Goal: Task Accomplishment & Management: Use online tool/utility

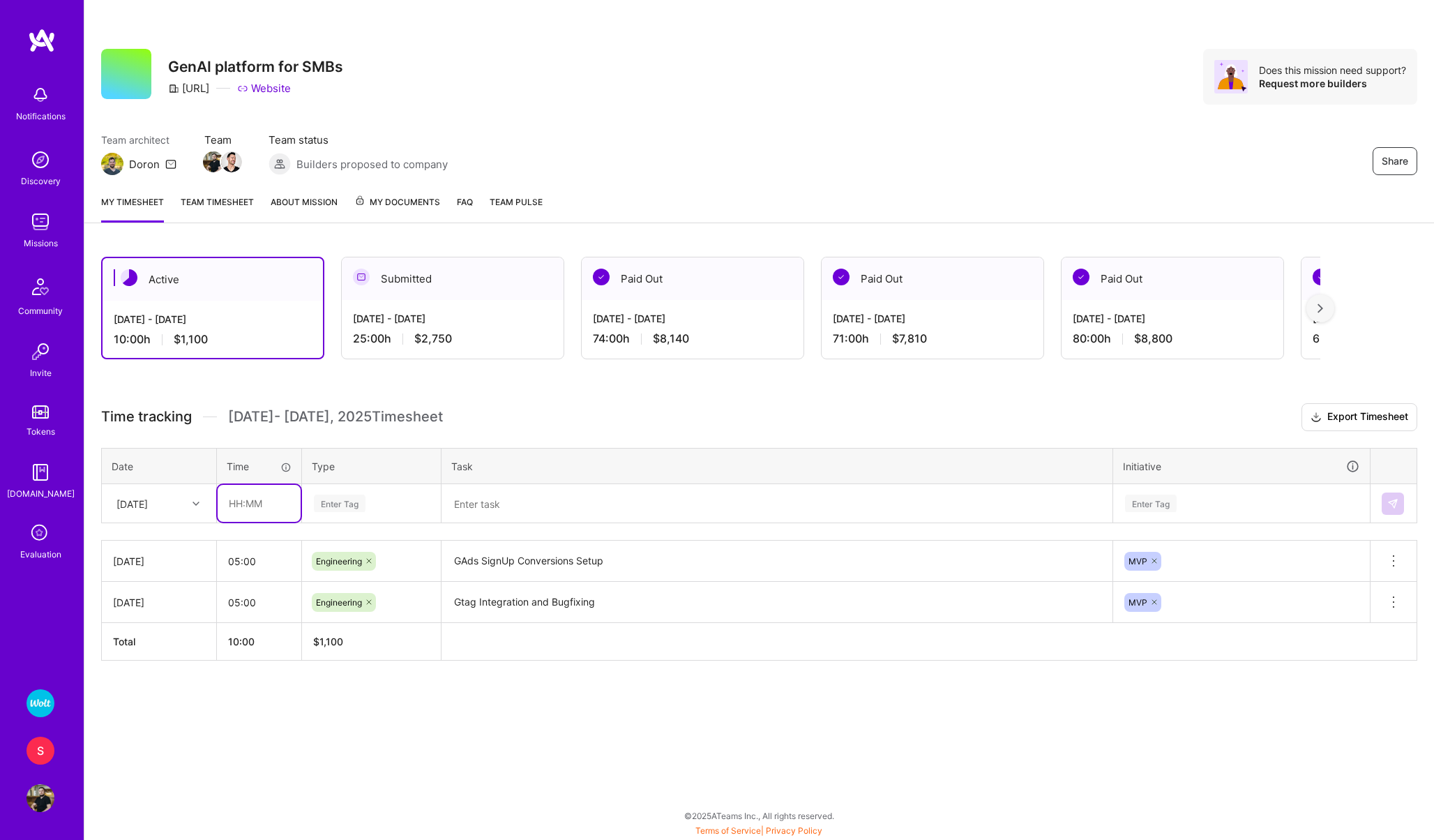
click at [237, 503] on input "text" at bounding box center [259, 503] width 83 height 37
click at [139, 503] on div "[DATE]" at bounding box center [132, 503] width 32 height 15
click at [148, 503] on div "Fri, Sep 19" at bounding box center [132, 503] width 32 height 15
click at [156, 590] on div "Thu, Sep 18" at bounding box center [159, 594] width 113 height 26
click at [243, 508] on input "text" at bounding box center [259, 503] width 83 height 37
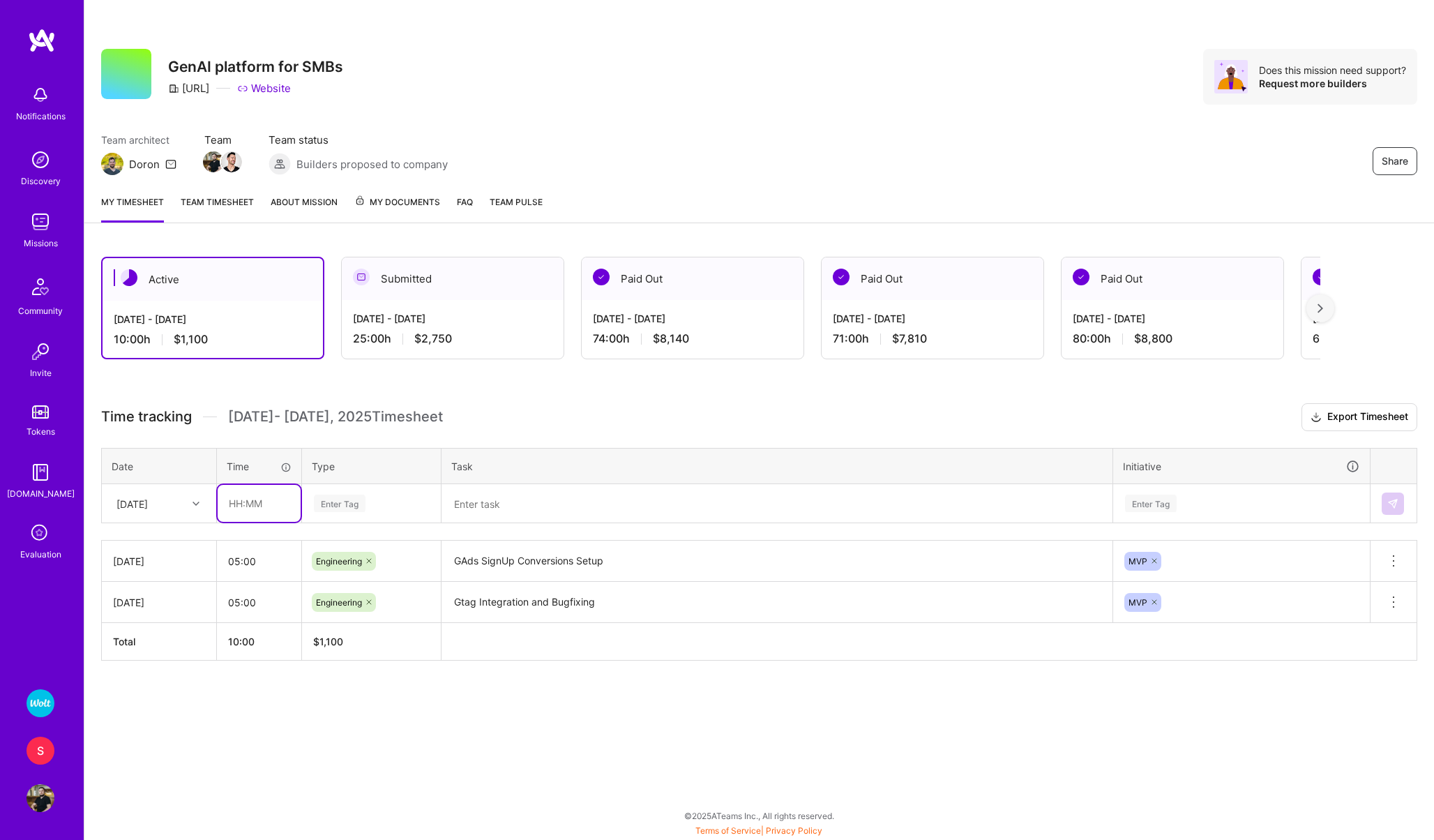
type input "05:00"
click at [336, 507] on div "Enter Tag" at bounding box center [339, 503] width 51 height 22
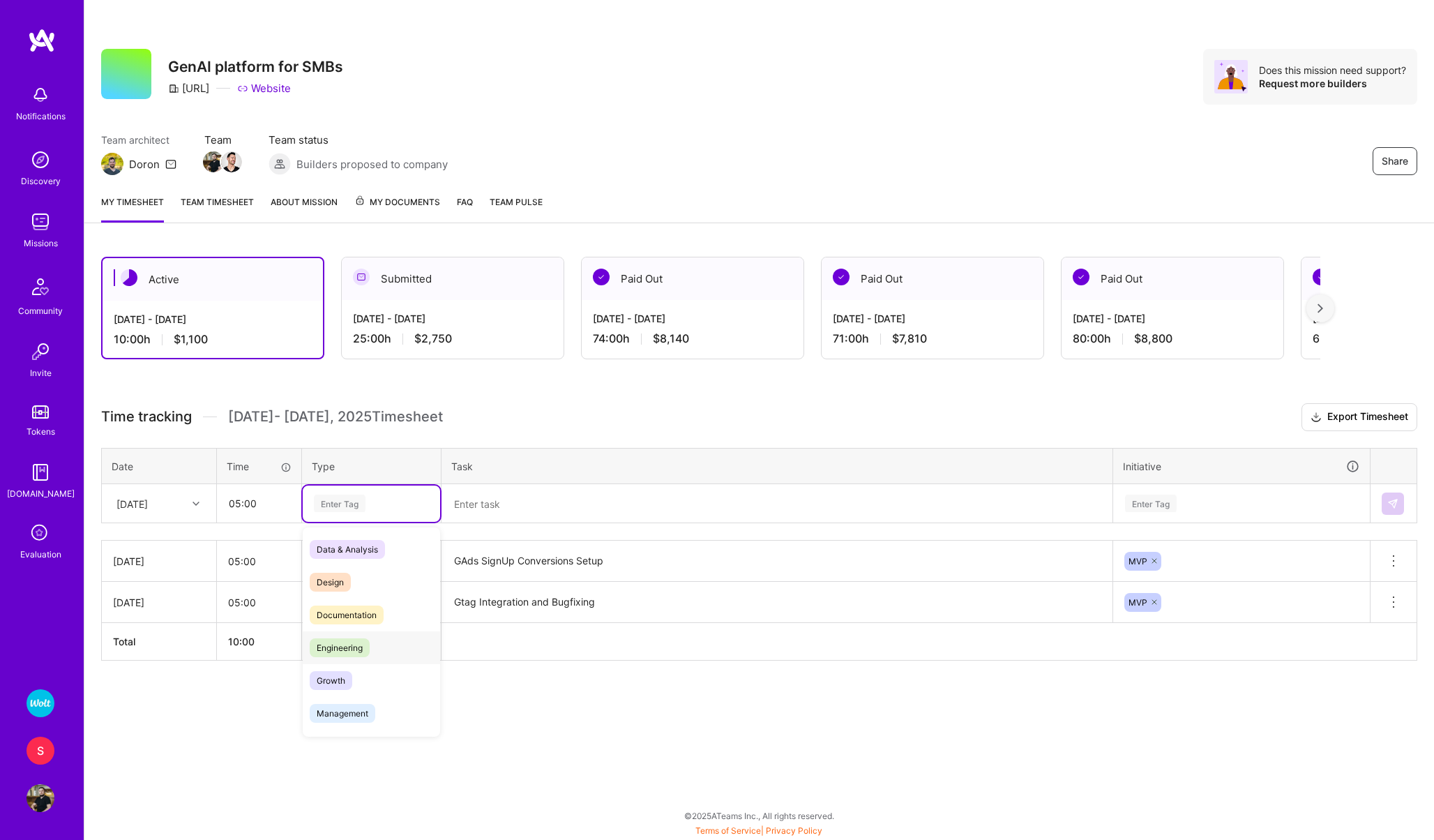
click at [348, 642] on span "Engineering" at bounding box center [339, 648] width 60 height 19
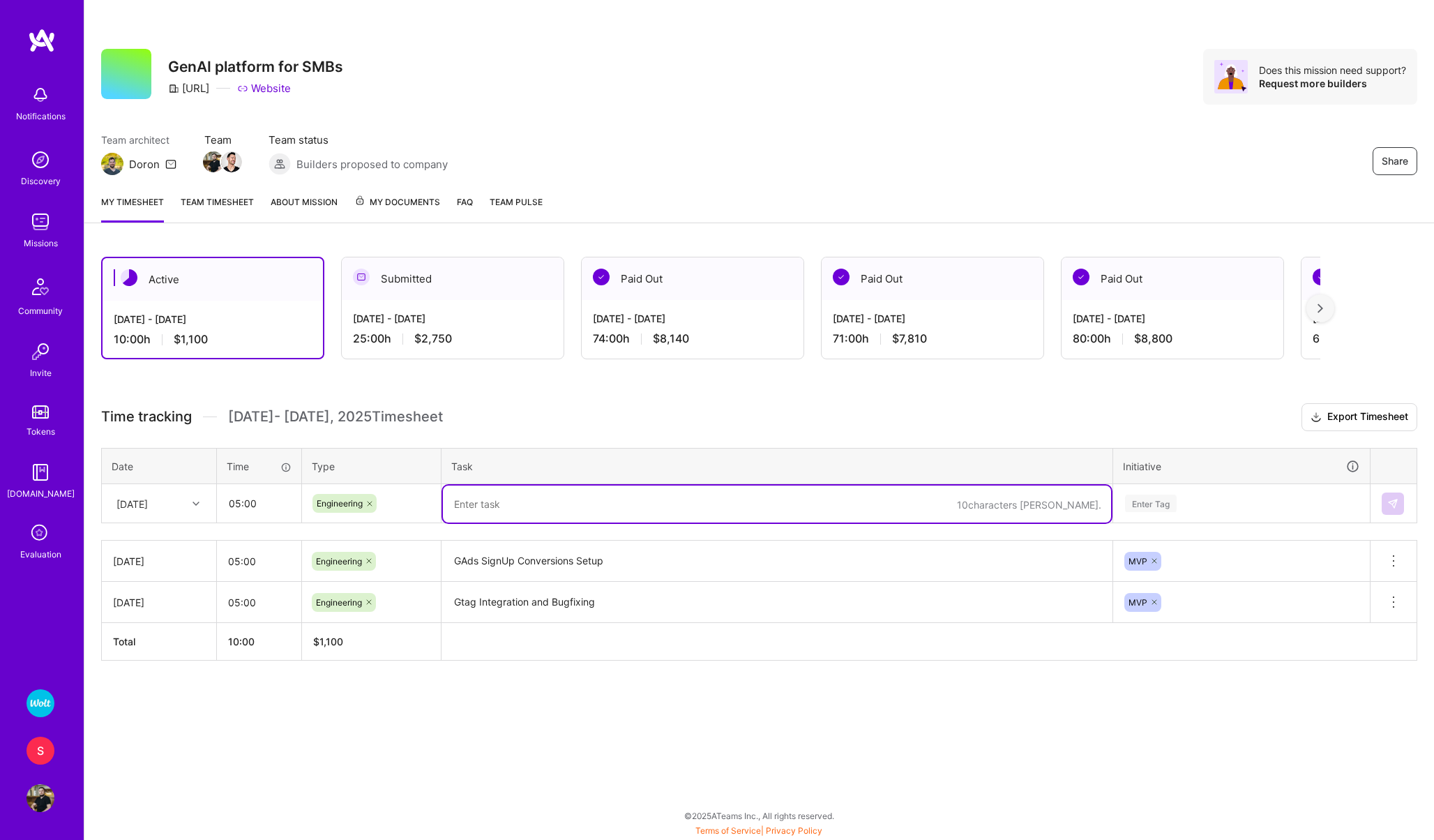
click at [499, 512] on textarea at bounding box center [777, 503] width 668 height 37
type textarea "Backend <> G Analytics <> Google Ads Setup"
click at [1177, 502] on div "Enter Tag" at bounding box center [1151, 503] width 51 height 22
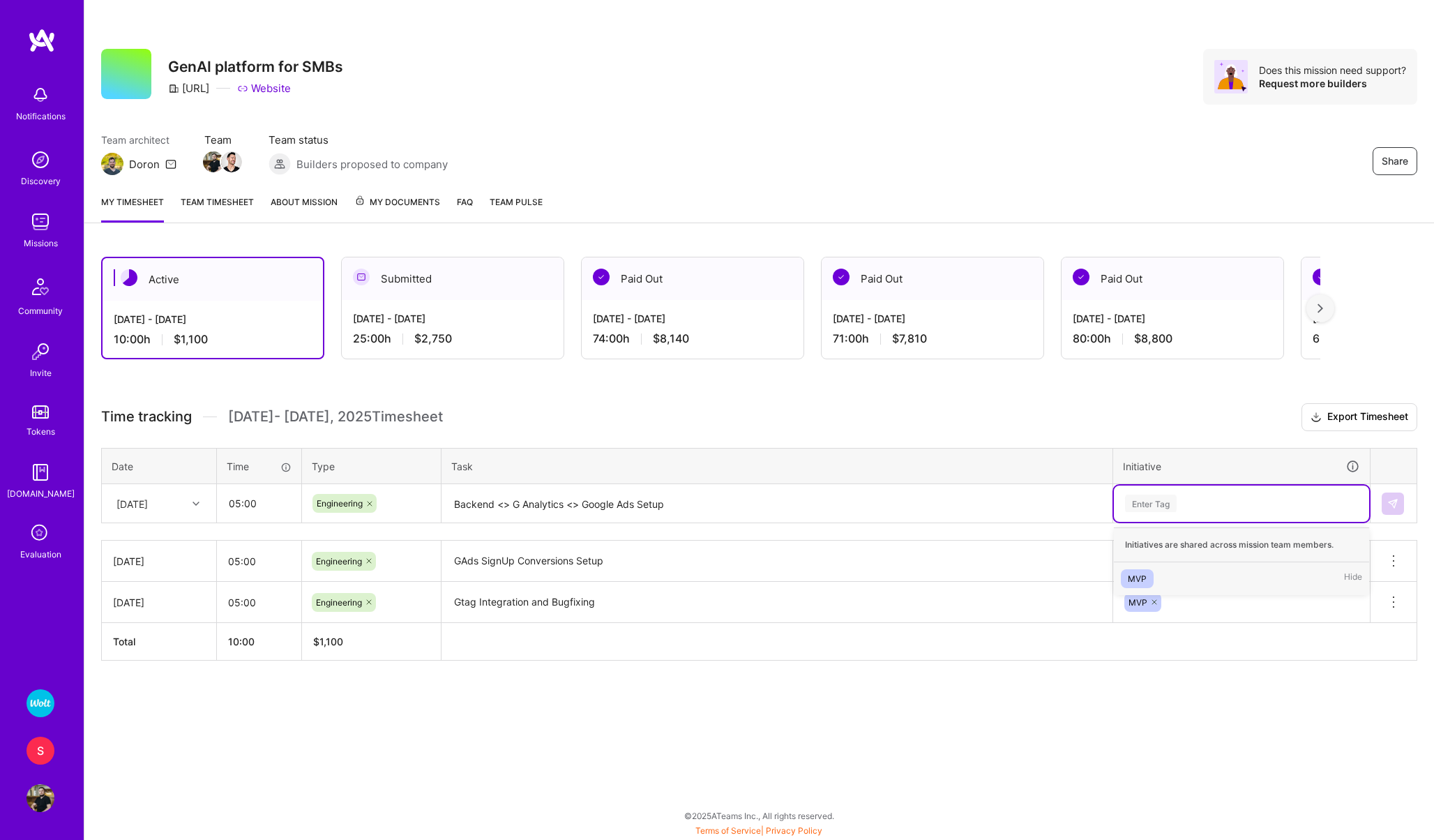
click at [1138, 573] on div "MVP" at bounding box center [1137, 579] width 19 height 15
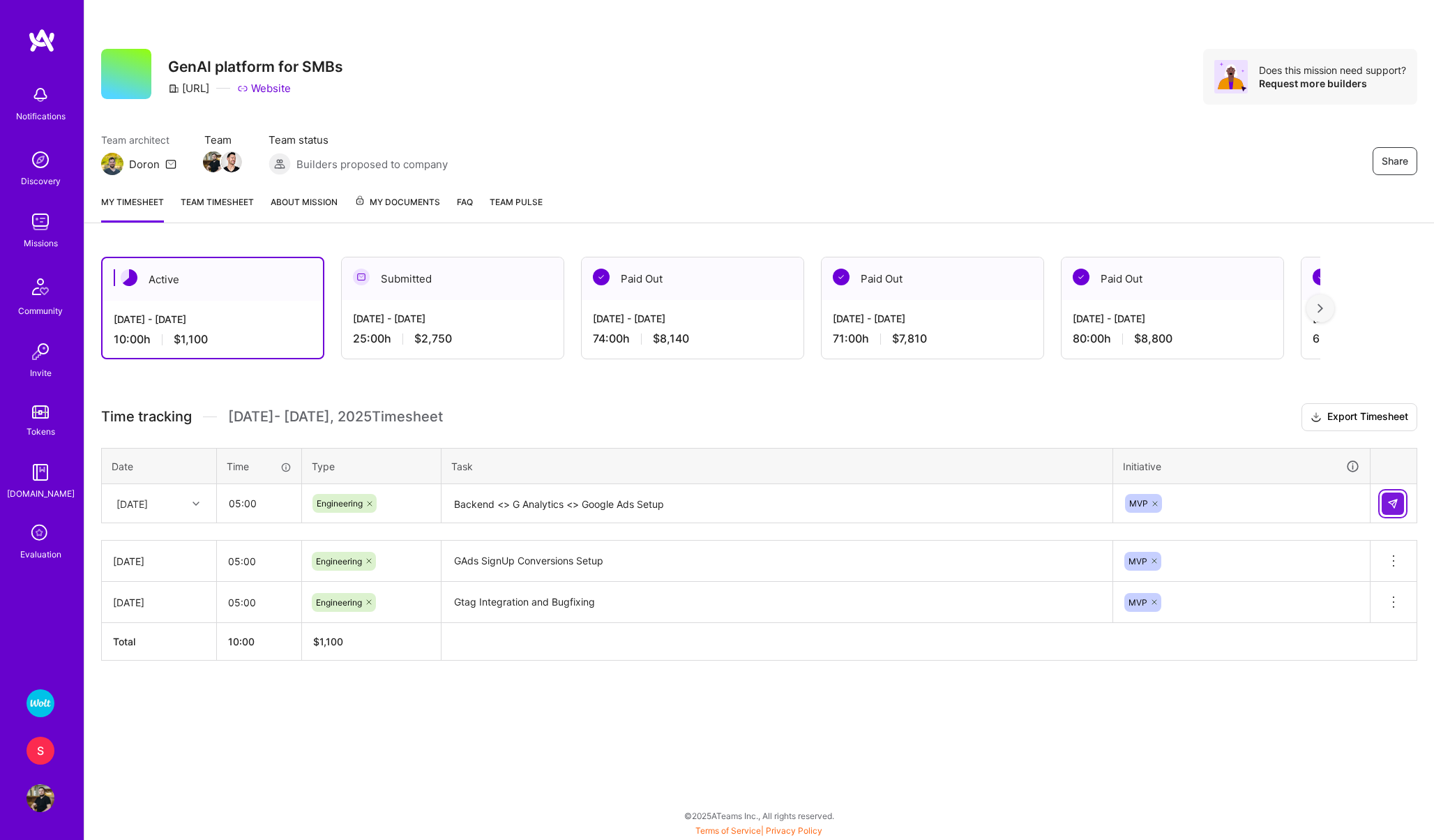
click at [1391, 507] on img at bounding box center [1393, 503] width 11 height 11
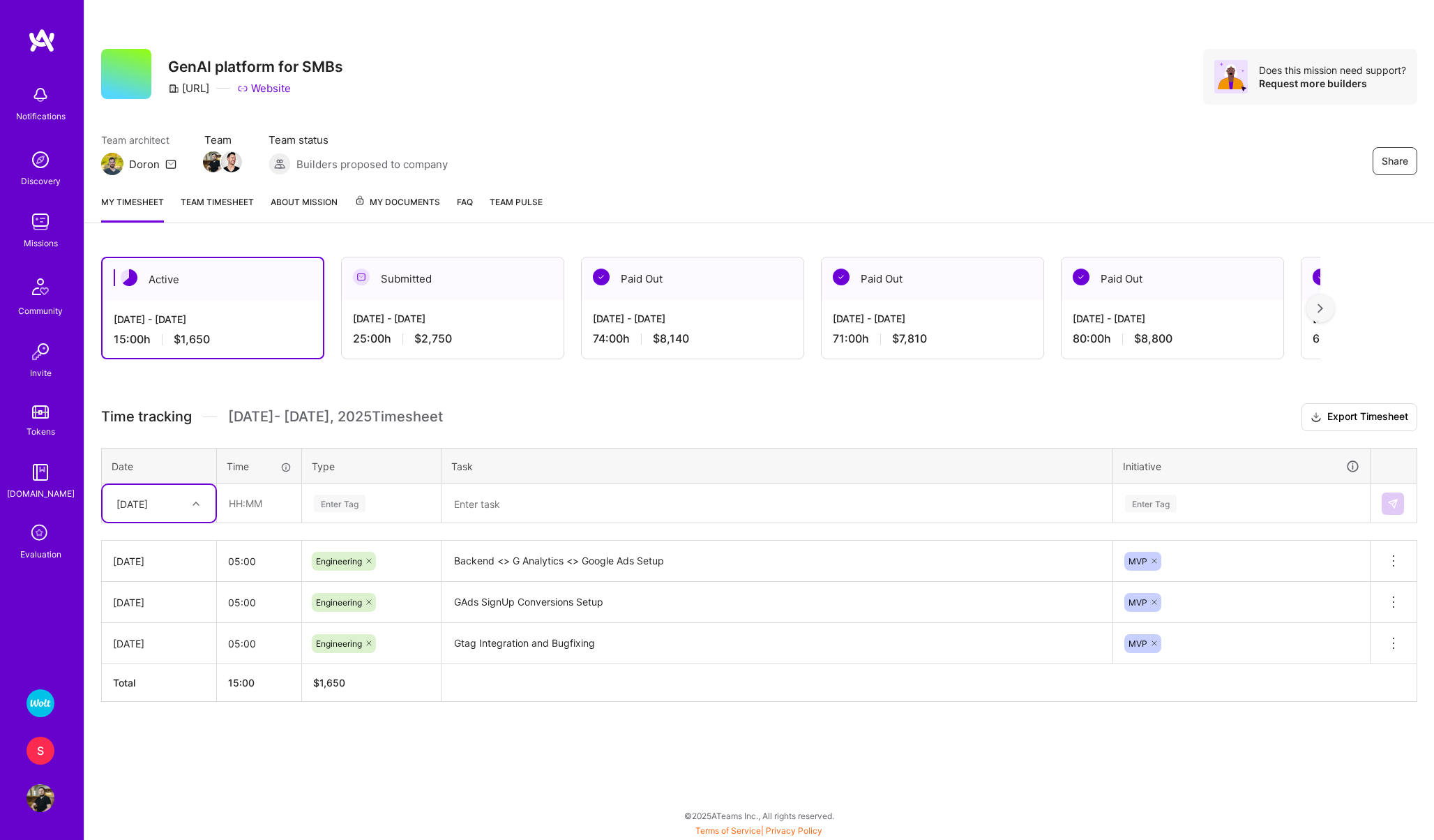
click at [143, 501] on div "Thu, Sep 18" at bounding box center [132, 503] width 32 height 15
click at [151, 590] on div "Fri, Sep 19" at bounding box center [159, 594] width 113 height 26
click at [249, 503] on input "text" at bounding box center [259, 503] width 83 height 37
type input "6"
type input "05:00"
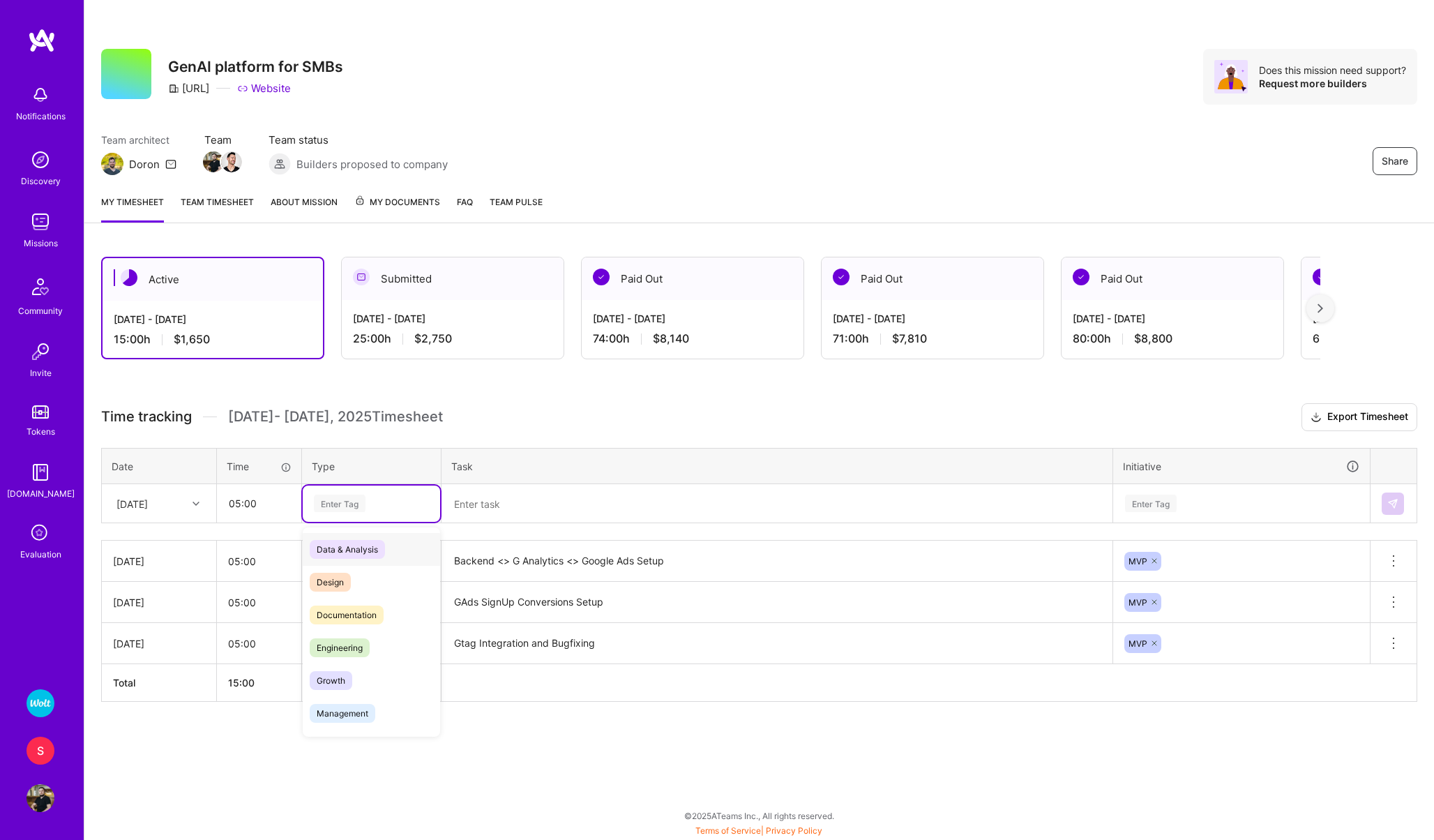
click at [338, 500] on div "Enter Tag" at bounding box center [339, 503] width 51 height 22
click at [349, 638] on span "Engineering" at bounding box center [339, 648] width 60 height 19
click at [478, 515] on textarea at bounding box center [777, 503] width 668 height 37
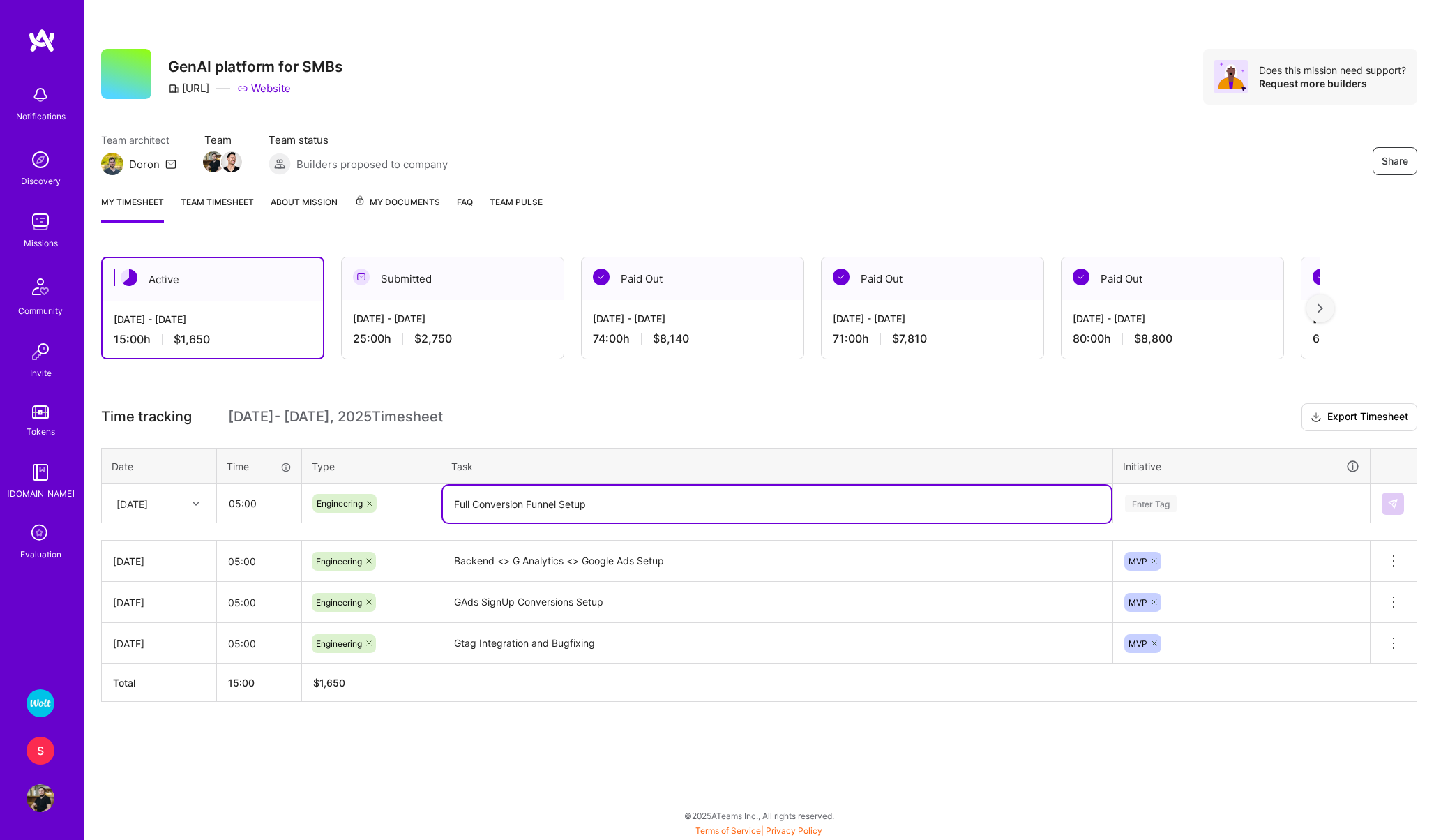
type textarea "Full Conversion Funnel Setup"
click at [1145, 508] on div "Enter Tag" at bounding box center [1151, 503] width 51 height 22
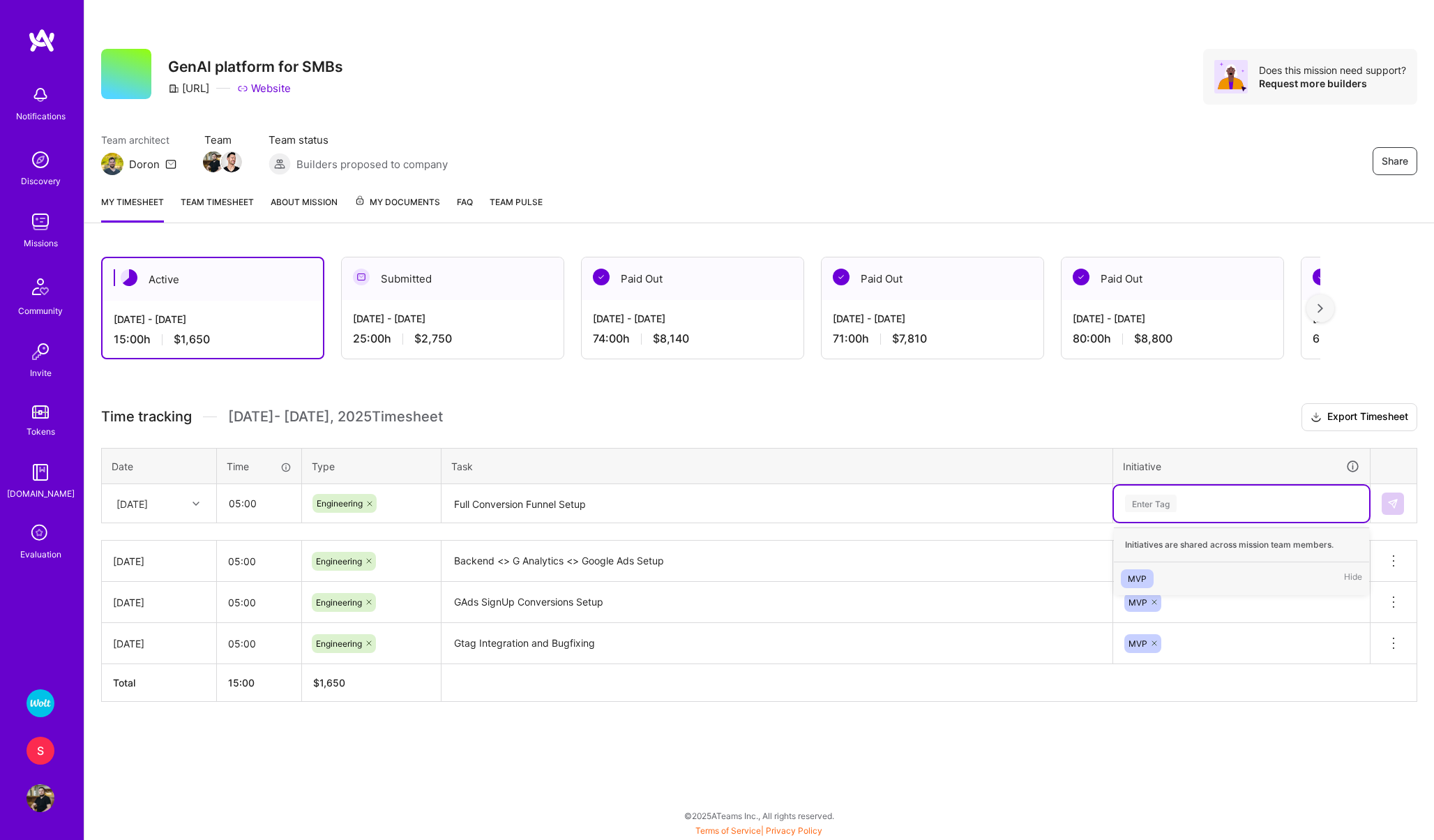
click at [1140, 580] on div "MVP" at bounding box center [1137, 579] width 19 height 15
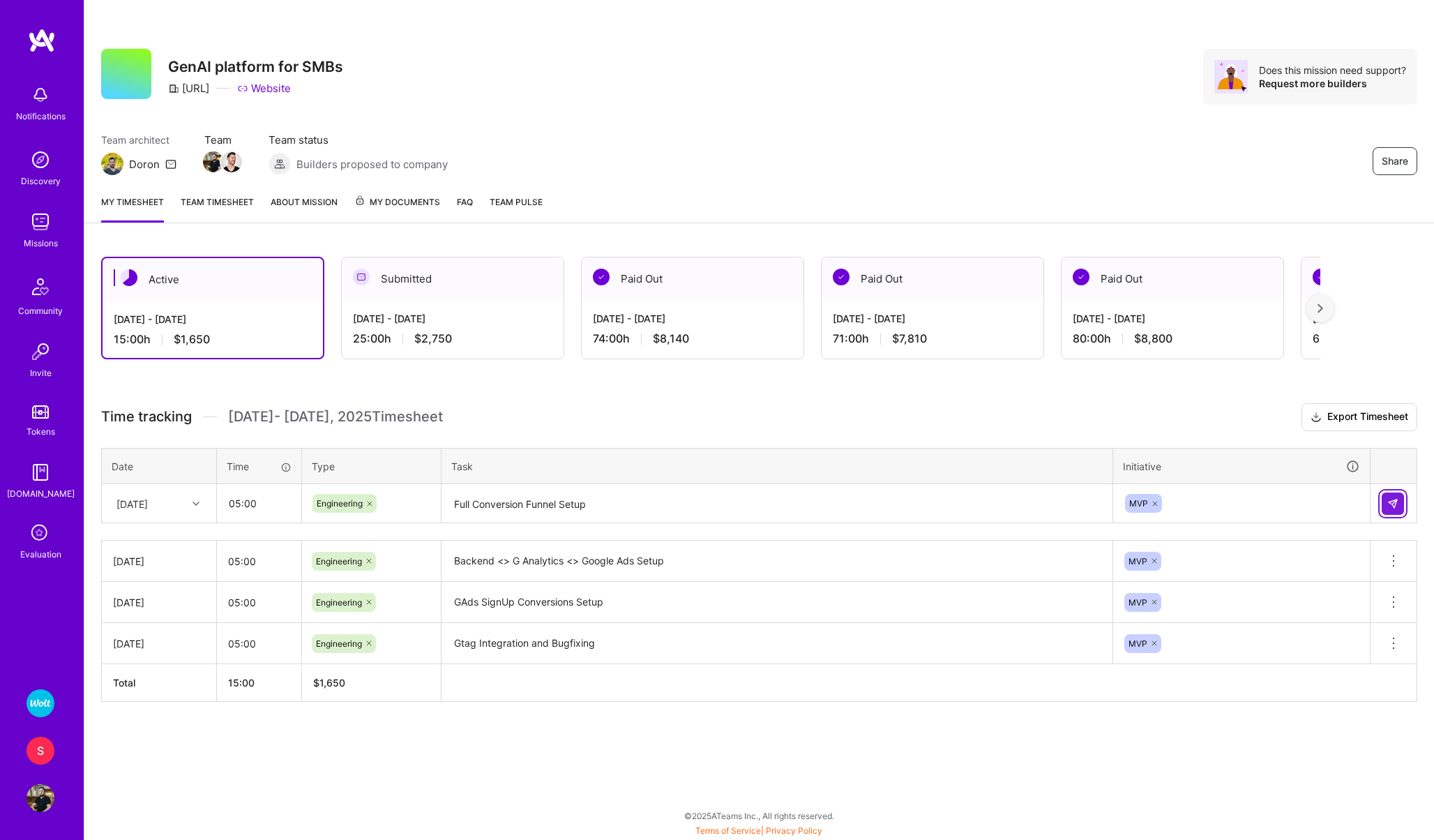
click at [1396, 498] on img at bounding box center [1393, 503] width 11 height 11
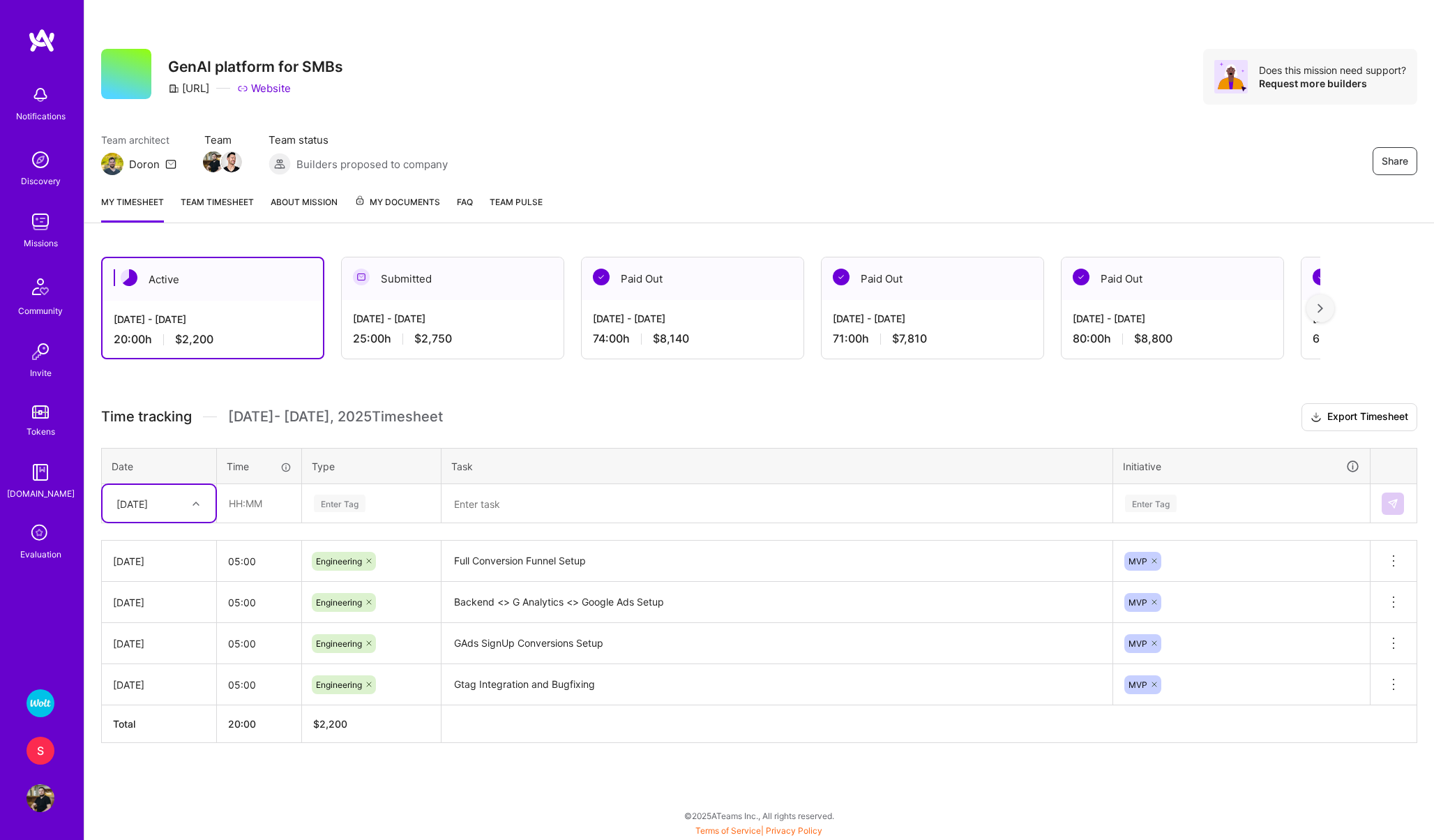
click at [32, 756] on div "S" at bounding box center [41, 750] width 28 height 28
click at [35, 707] on img at bounding box center [41, 703] width 28 height 28
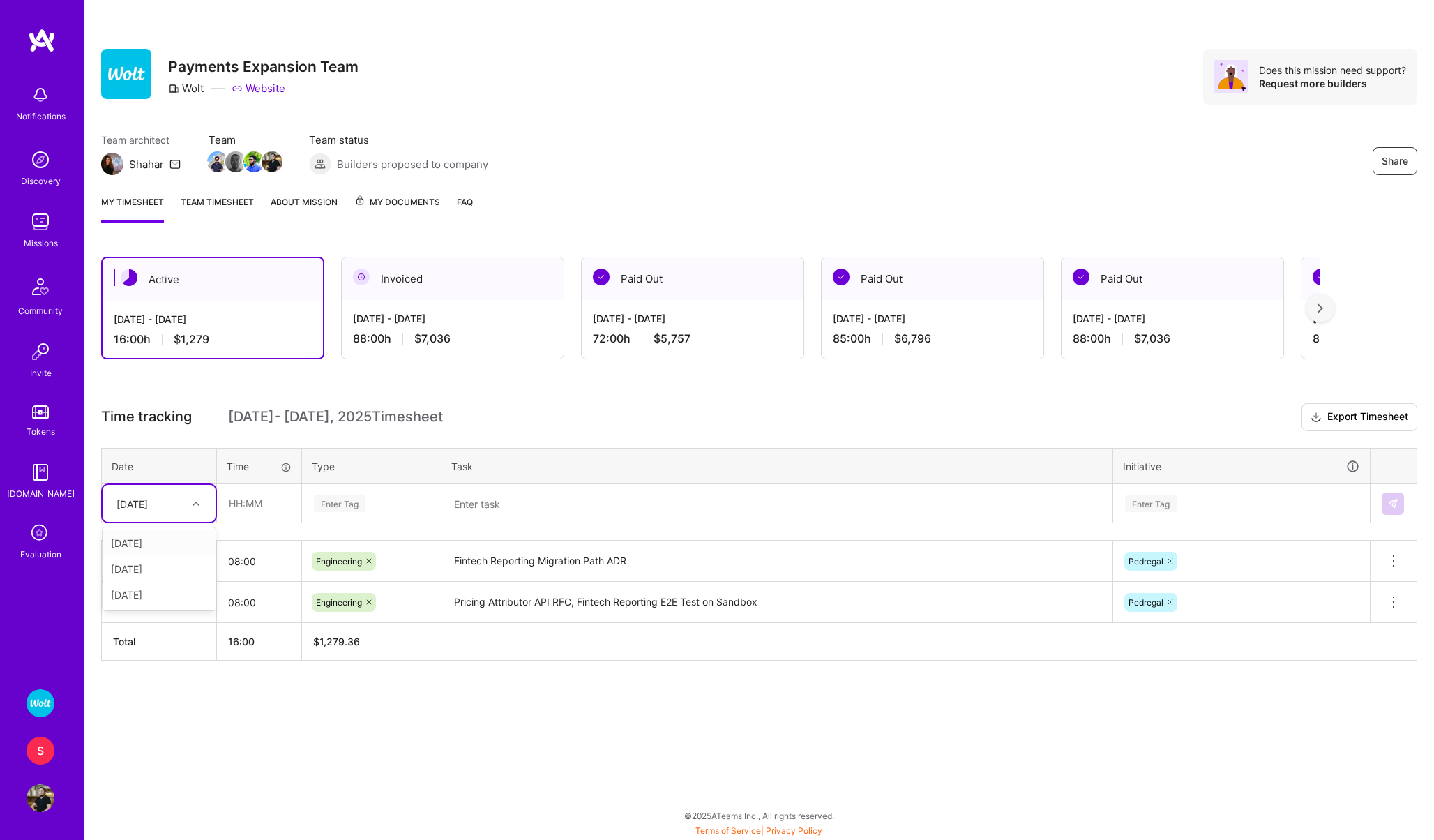
click at [140, 507] on div "Fri, Sep 19" at bounding box center [132, 503] width 32 height 15
click at [142, 596] on div "Thu, Sep 18" at bounding box center [159, 594] width 113 height 26
click at [136, 504] on div "Thu, Sep 18" at bounding box center [132, 503] width 32 height 15
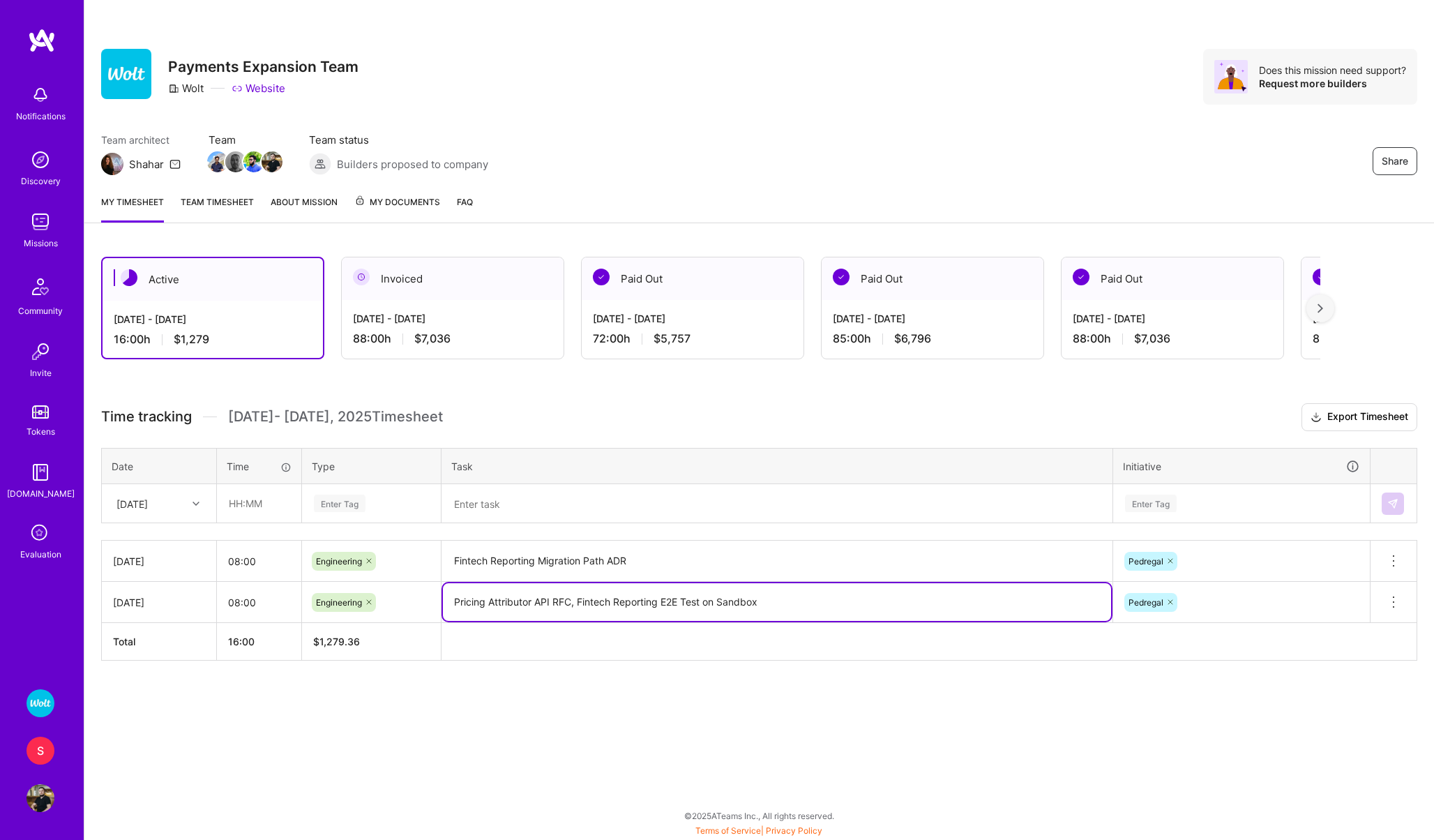
drag, startPoint x: 571, startPoint y: 602, endPoint x: 454, endPoint y: 602, distance: 117.0
click at [454, 602] on textarea "Pricing Attributor API RFC, Fintech Reporting E2E Test on Sandbox" at bounding box center [777, 601] width 668 height 37
click at [246, 505] on input "text" at bounding box center [259, 503] width 83 height 37
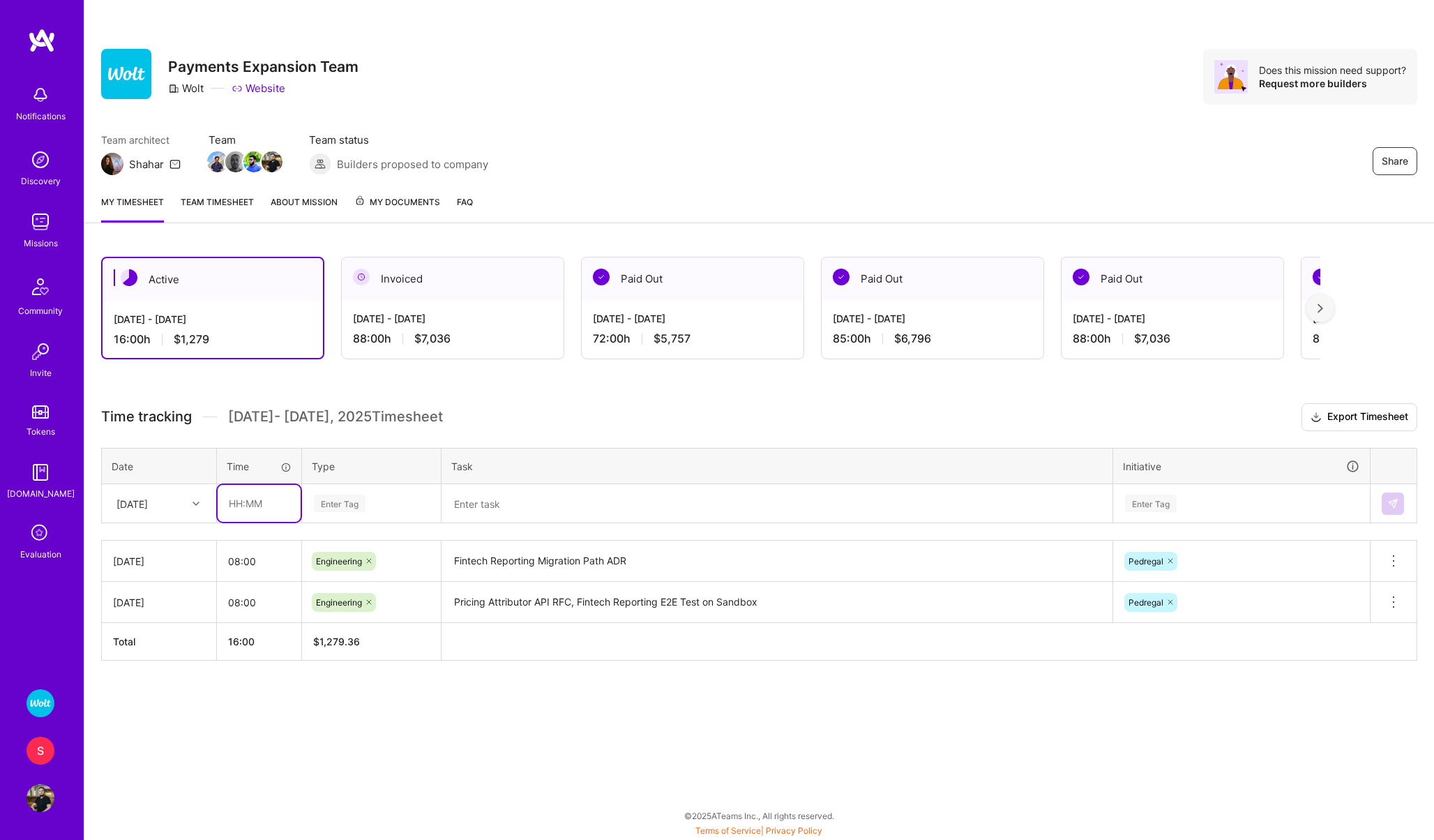
type input "05:00"
click at [333, 505] on div "Enter Tag" at bounding box center [339, 503] width 51 height 22
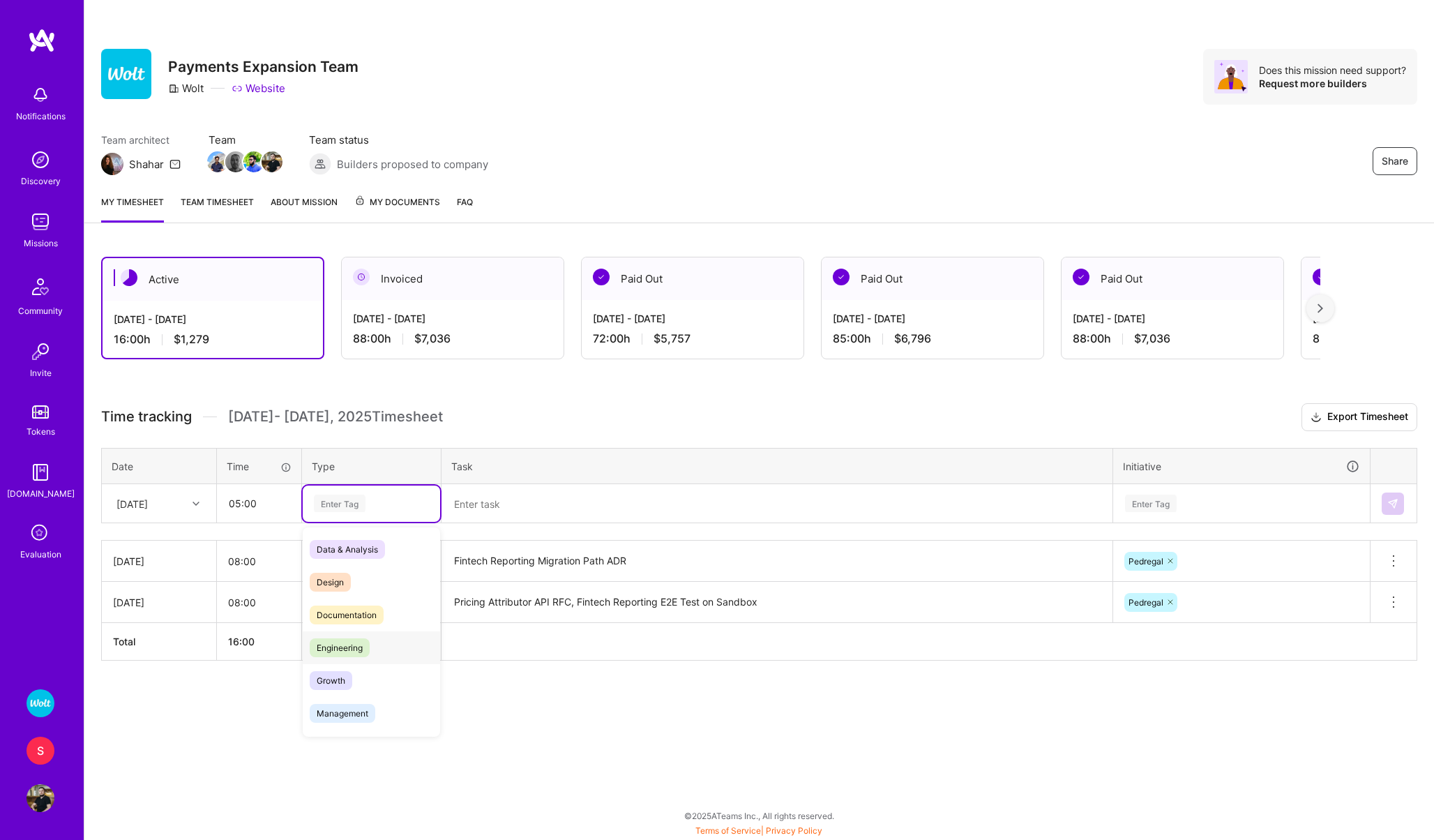
click at [344, 650] on span "Engineering" at bounding box center [339, 648] width 60 height 19
click at [540, 559] on textarea "Fintech Reporting Migration Path ADR" at bounding box center [777, 561] width 668 height 38
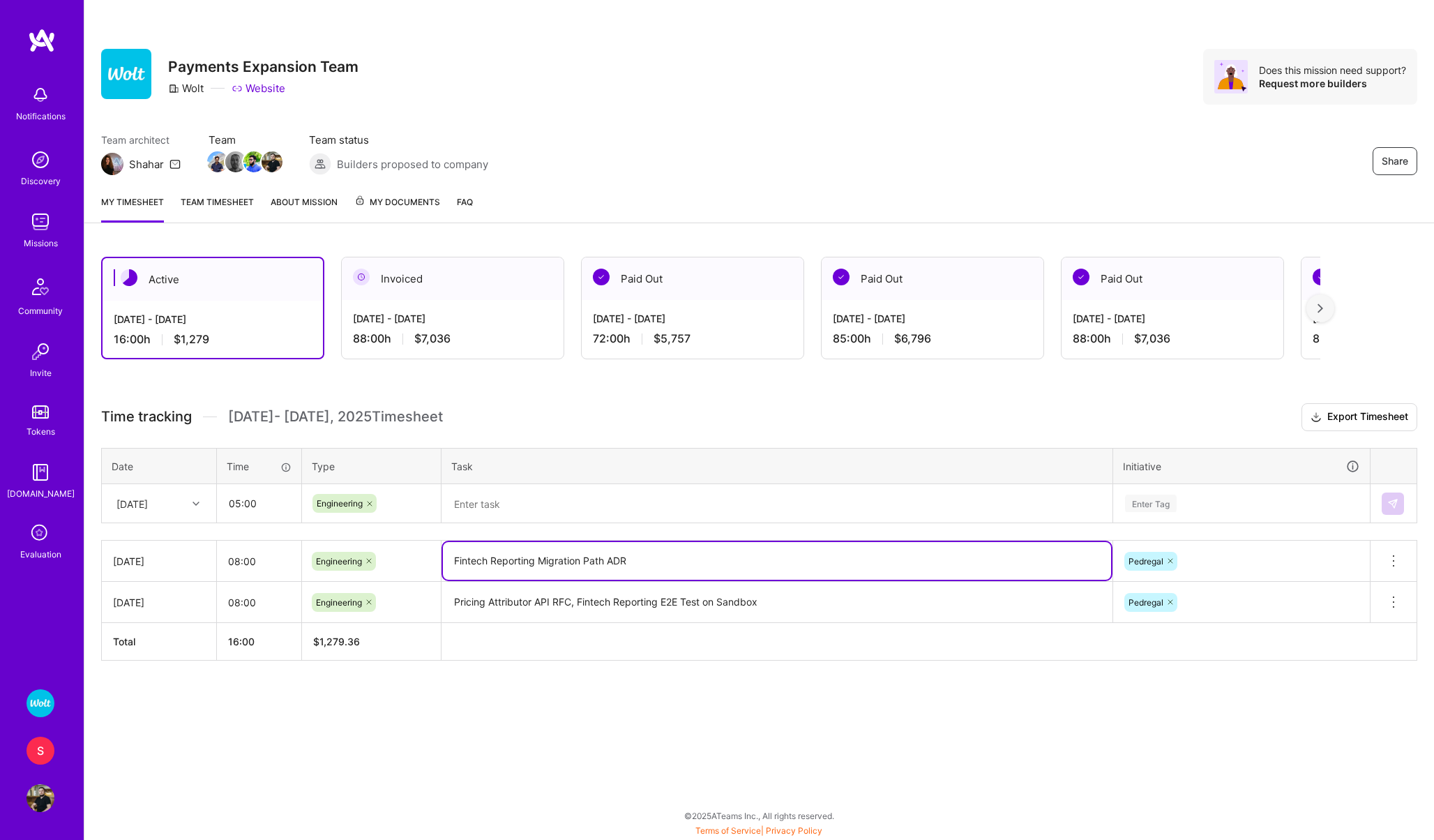
click at [540, 559] on textarea "Fintech Reporting Migration Path ADR" at bounding box center [777, 560] width 668 height 37
click at [509, 507] on textarea at bounding box center [777, 503] width 668 height 36
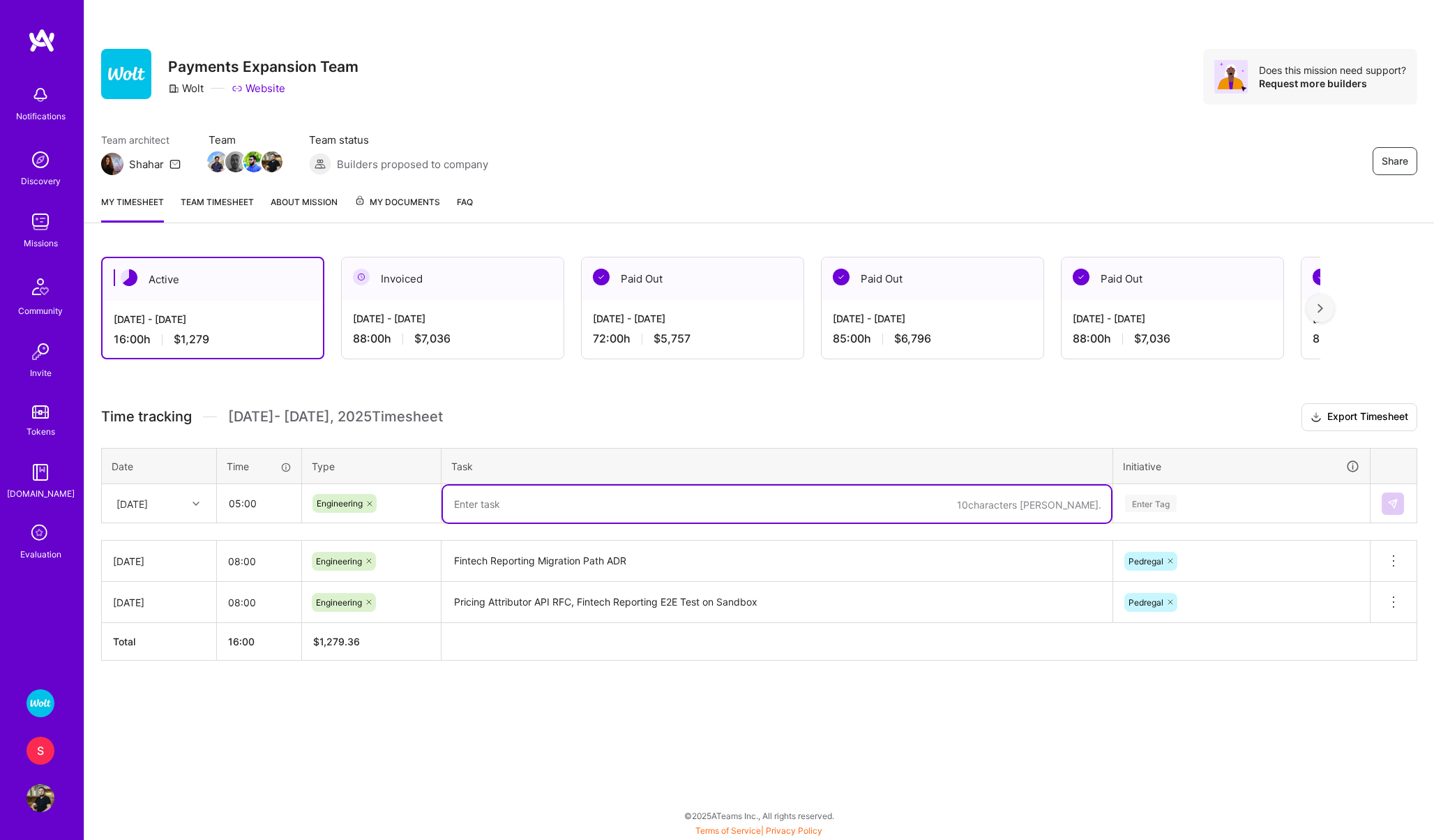
paste textarea "Fintech Reporting Migration Path ADR"
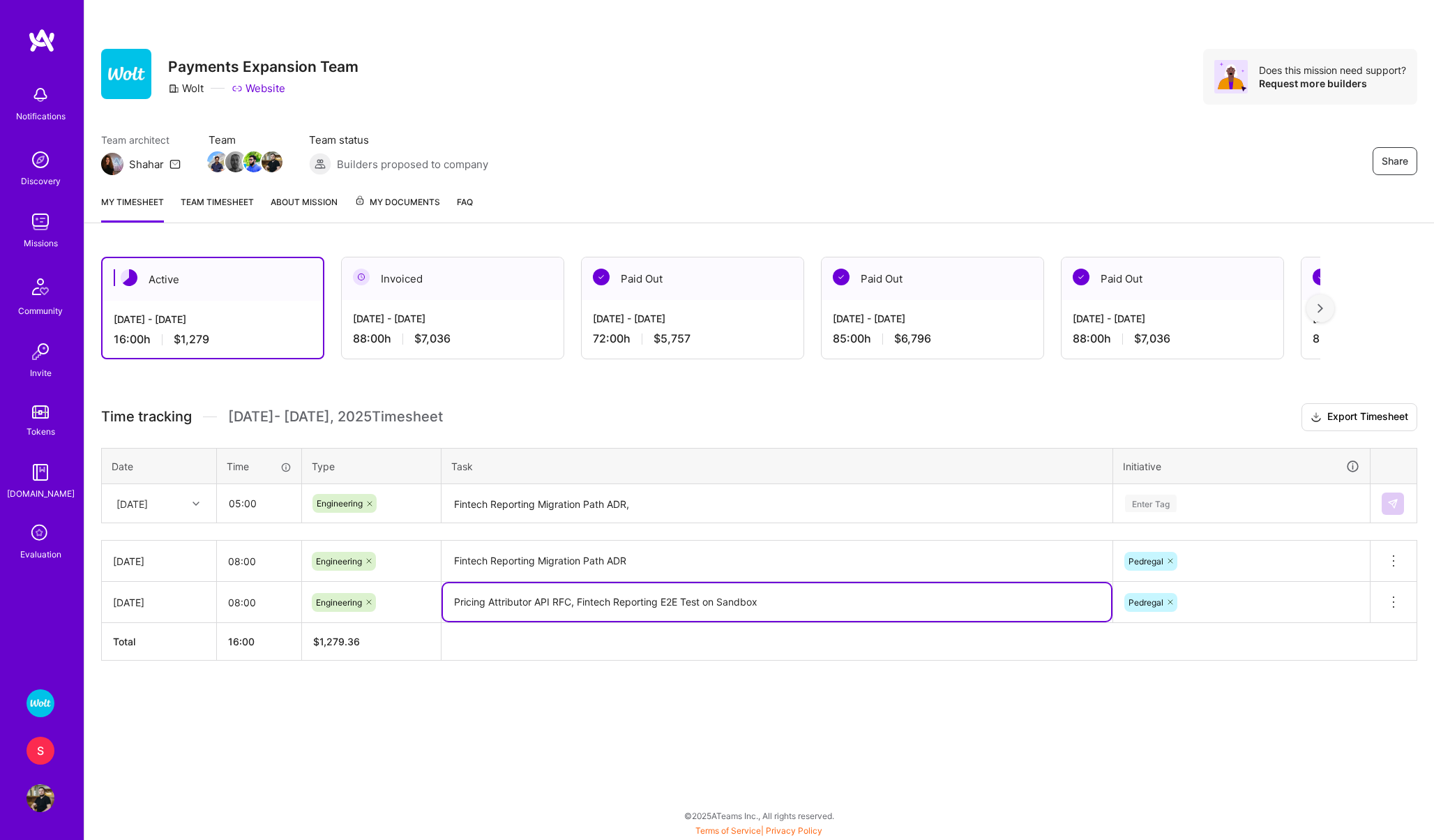
drag, startPoint x: 571, startPoint y: 602, endPoint x: 449, endPoint y: 602, distance: 122.0
click at [449, 602] on textarea "Pricing Attributor API RFC, Fintech Reporting E2E Test on Sandbox" at bounding box center [777, 601] width 668 height 37
click at [691, 503] on textarea "Fintech Reporting Migration Path ADR," at bounding box center [777, 503] width 668 height 37
paste textarea "Pricing Attributor API RFC"
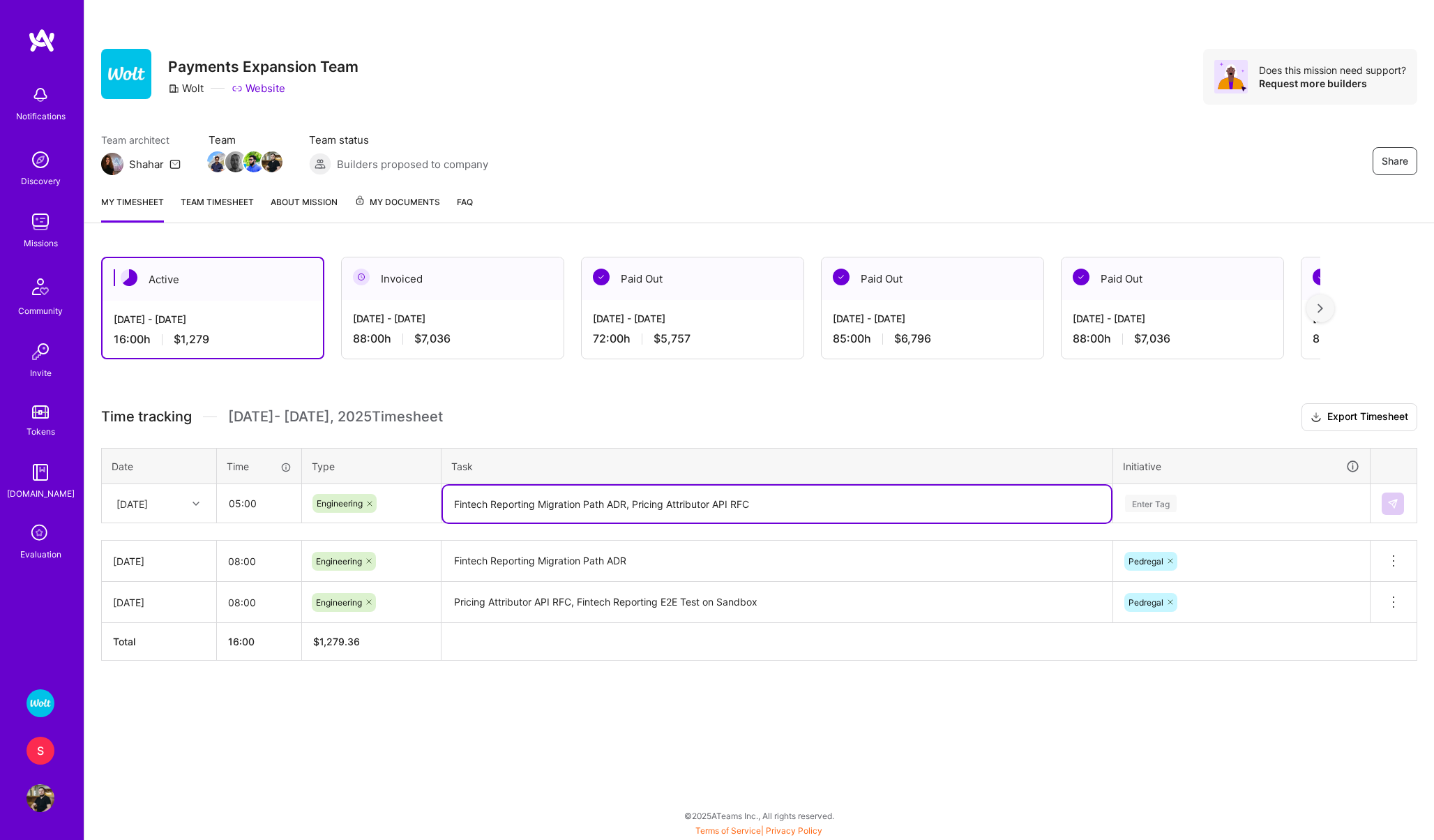
type textarea "Fintech Reporting Migration Path ADR, Pricing Attributor API RFC"
click at [1138, 493] on div "Enter Tag" at bounding box center [1151, 503] width 51 height 22
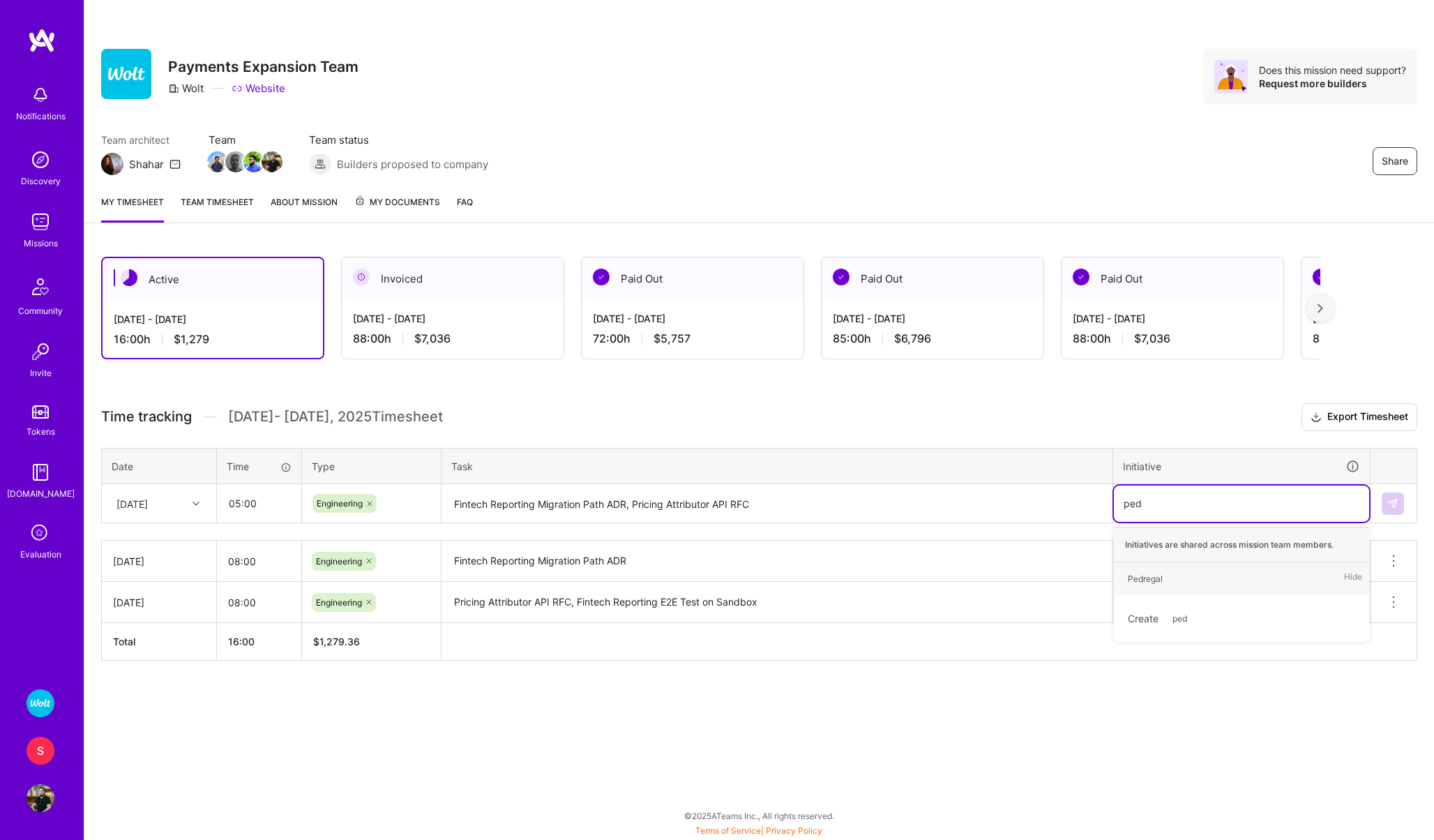
type input "pedre"
click at [1151, 583] on div "Pedregal" at bounding box center [1145, 579] width 35 height 15
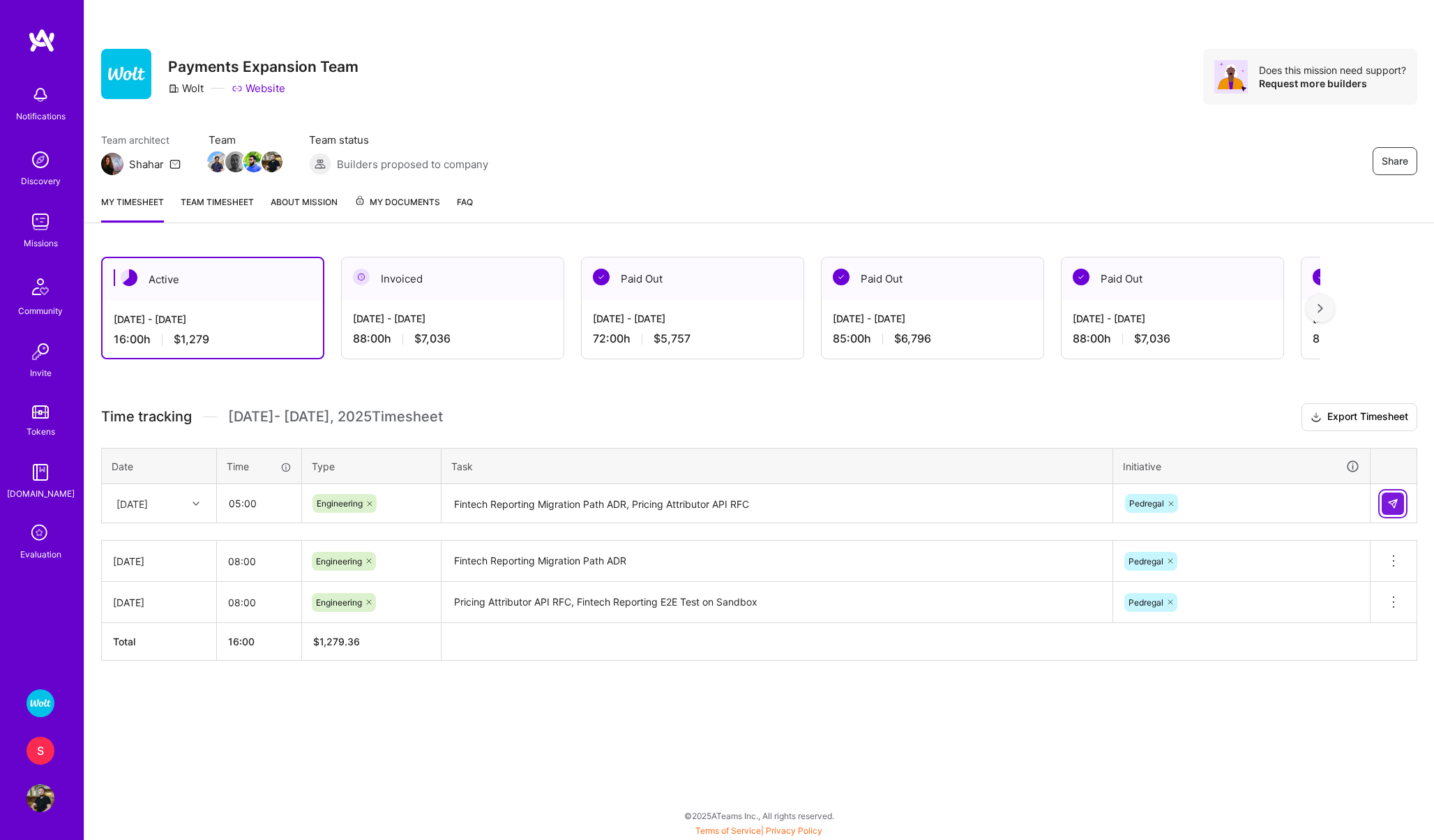
click at [1392, 500] on img at bounding box center [1393, 503] width 11 height 11
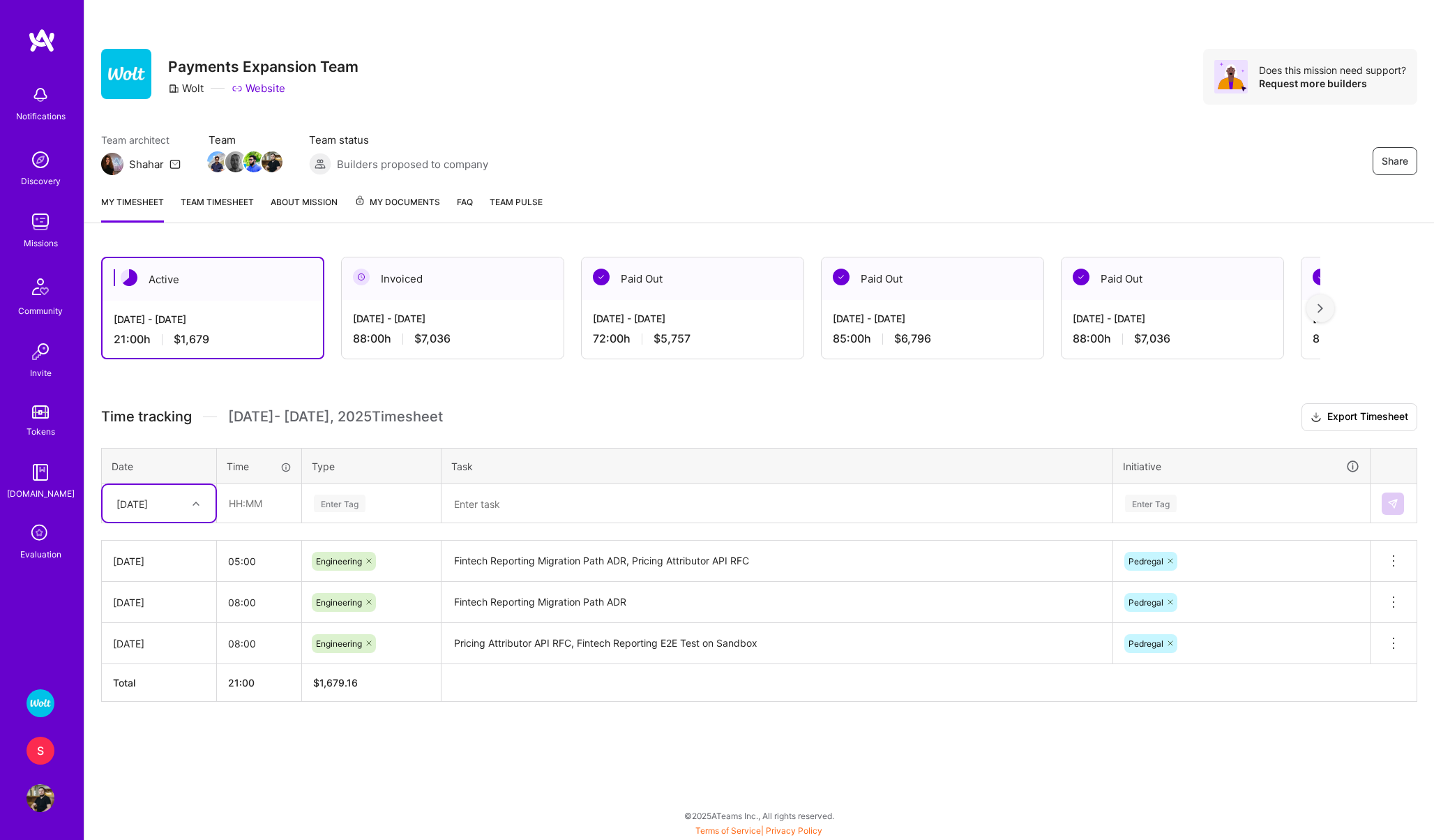
click at [139, 514] on div "Thu, Sep 18" at bounding box center [159, 503] width 113 height 37
click at [137, 594] on div "Fri, Sep 19" at bounding box center [159, 594] width 113 height 26
click at [219, 517] on input "text" at bounding box center [259, 503] width 83 height 37
type input "05:00"
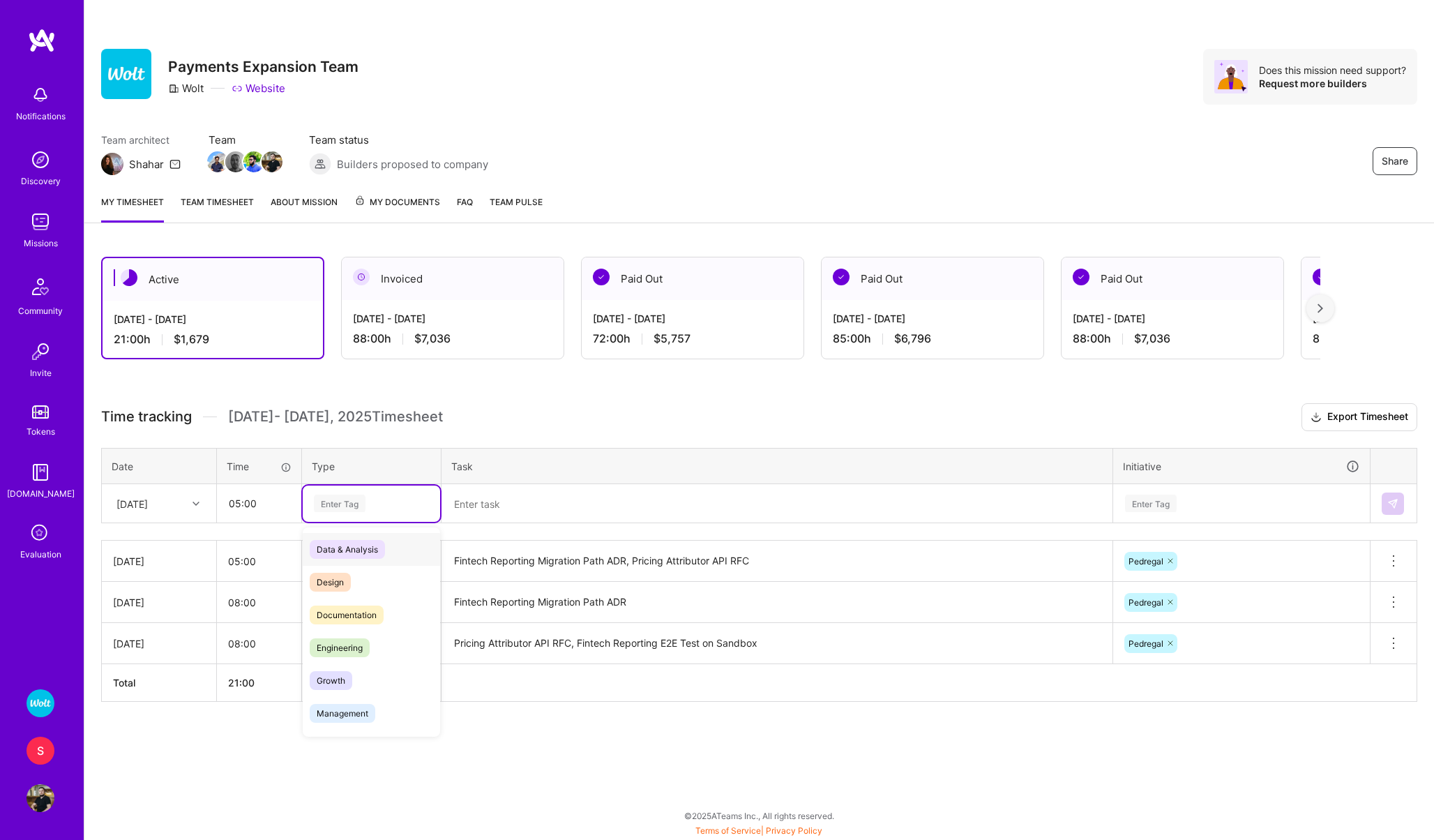
click at [365, 497] on div "Enter Tag" at bounding box center [339, 503] width 51 height 22
click at [338, 637] on div "Engineering" at bounding box center [372, 648] width 138 height 33
click at [479, 507] on textarea at bounding box center [777, 503] width 668 height 37
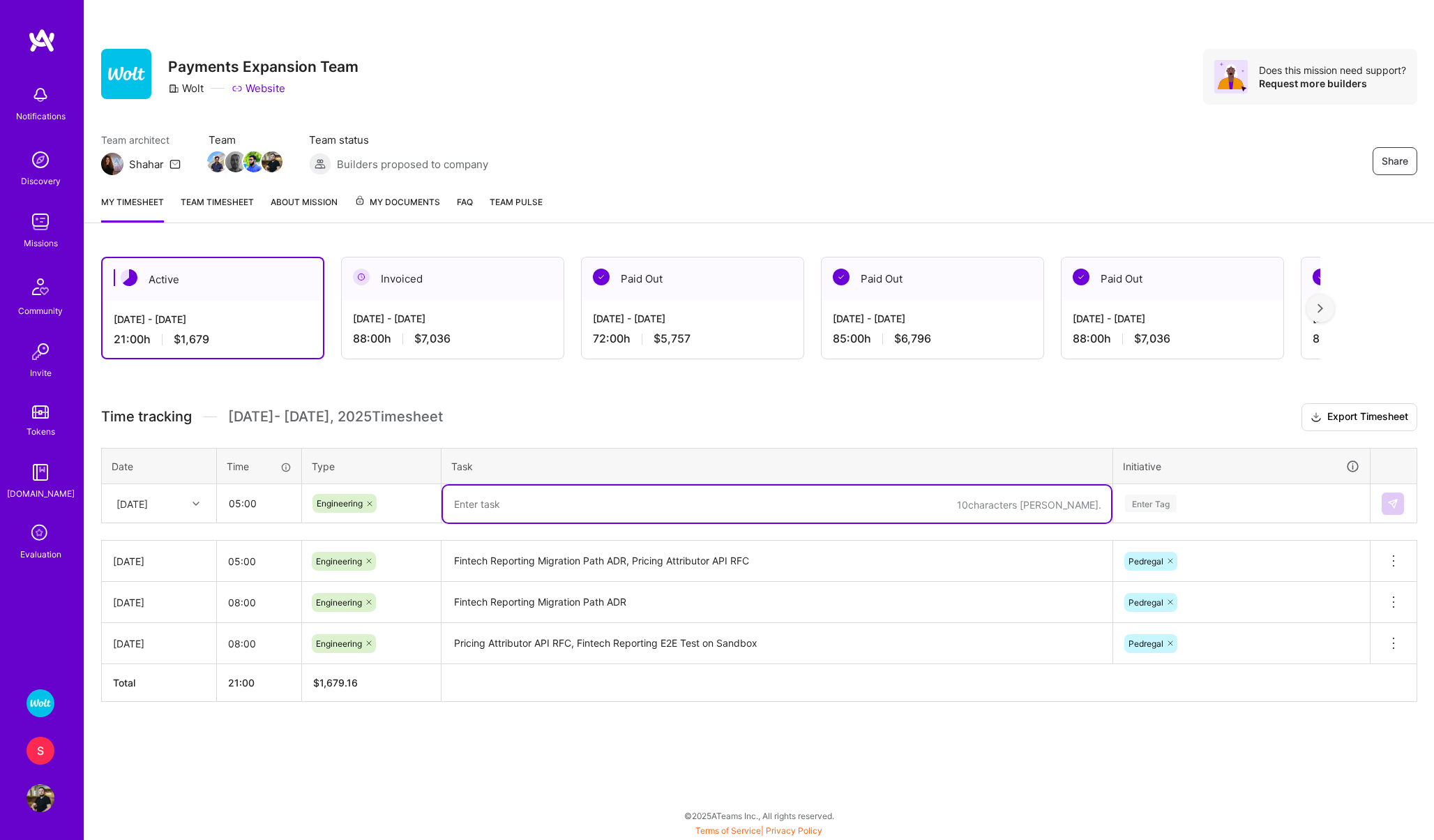
paste textarea "Pricing Attributor API RFC"
type textarea "Pricing Attributor API RFC - Comments"
click at [1140, 503] on div "Enter Tag" at bounding box center [1151, 503] width 51 height 22
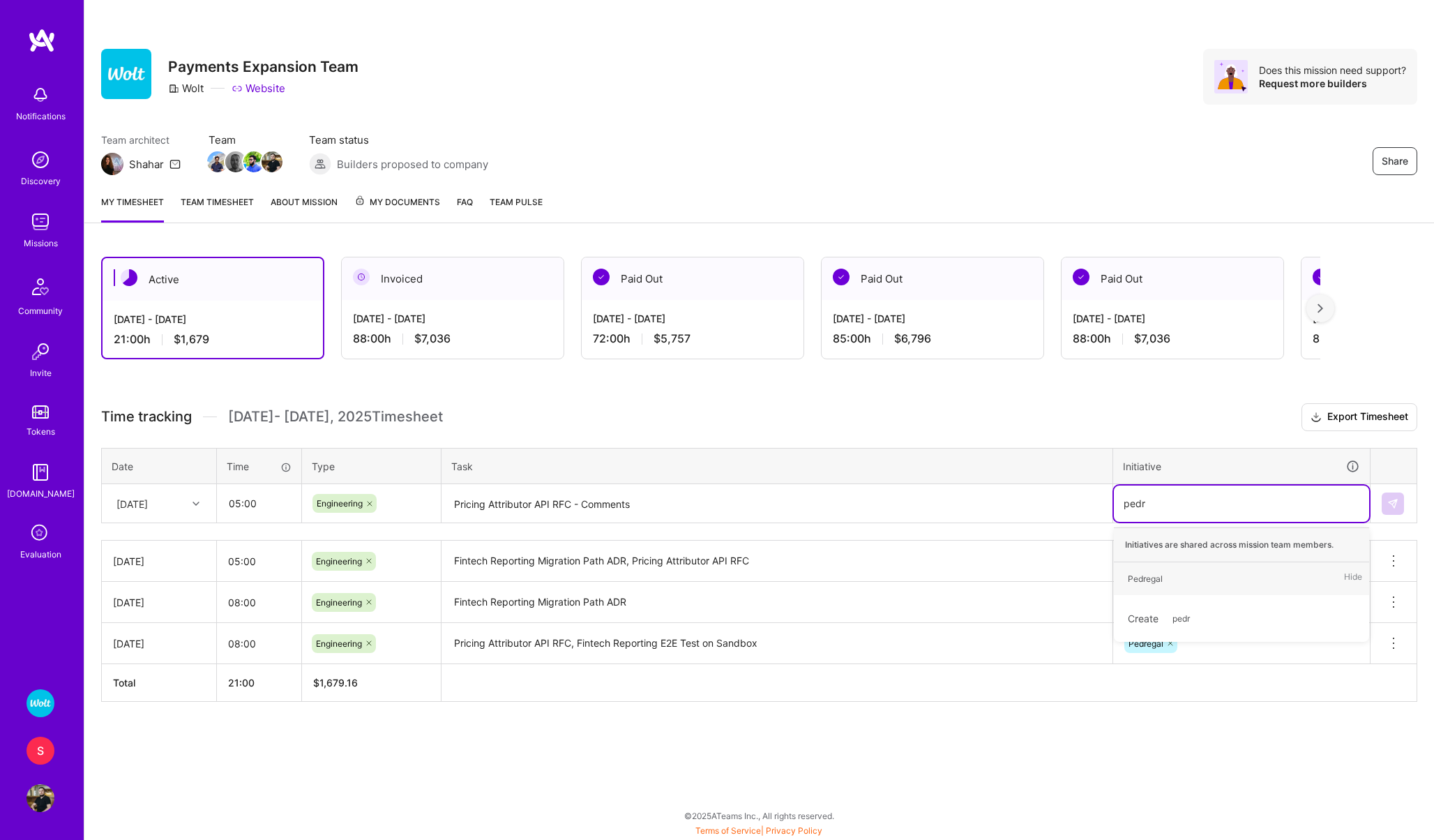
type input "pedre"
click at [1134, 580] on div "Pedregal" at bounding box center [1145, 579] width 35 height 15
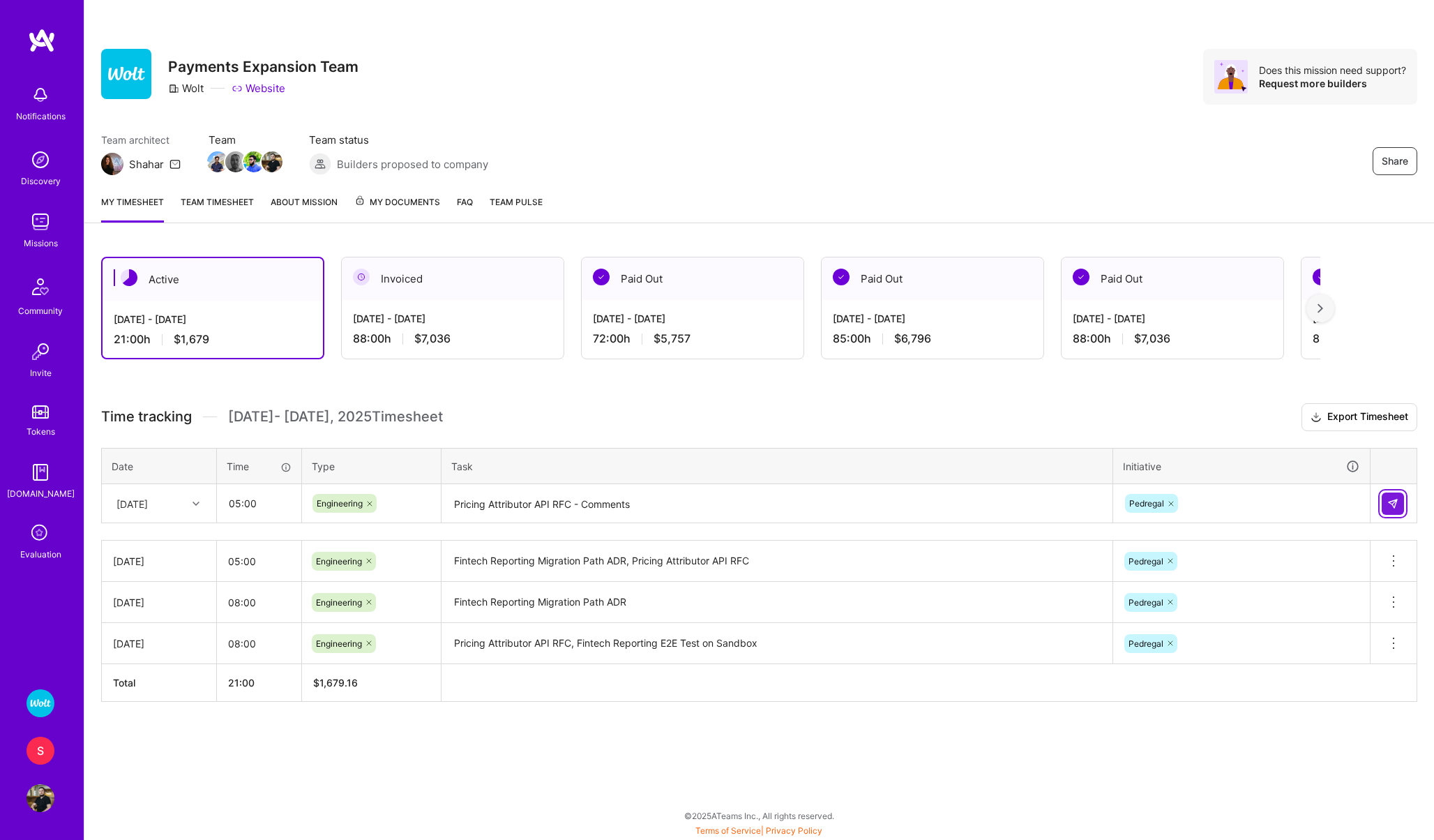
click at [1396, 500] on img at bounding box center [1393, 503] width 11 height 11
